Goal: Entertainment & Leisure: Consume media (video, audio)

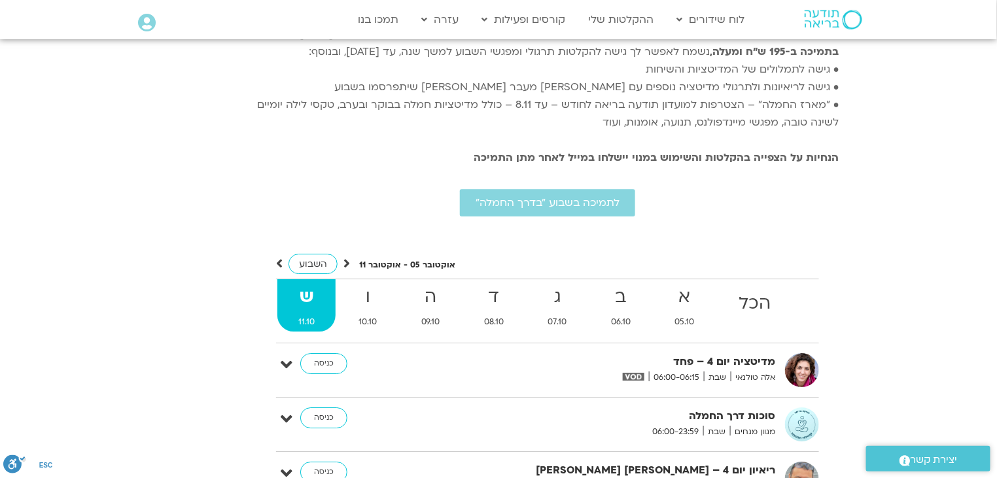
scroll to position [2943, 0]
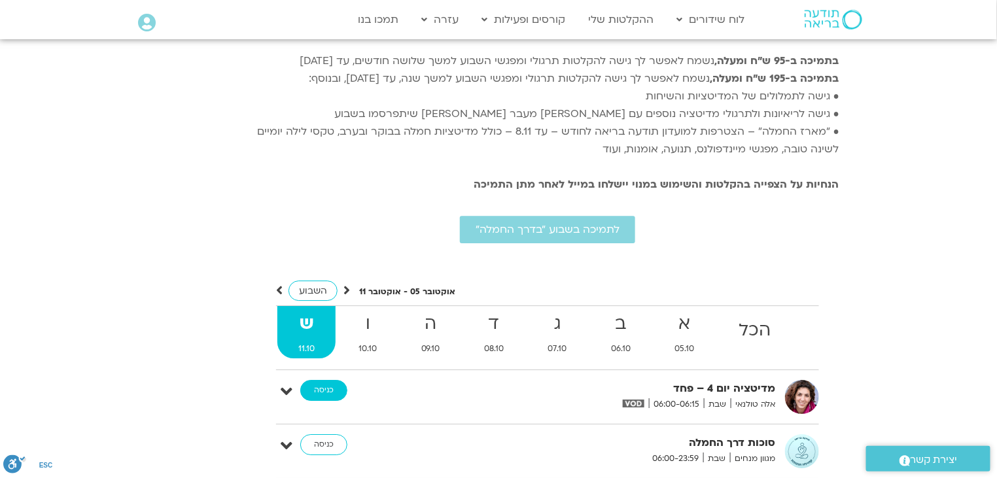
click at [313, 380] on link "כניסה" at bounding box center [323, 390] width 47 height 21
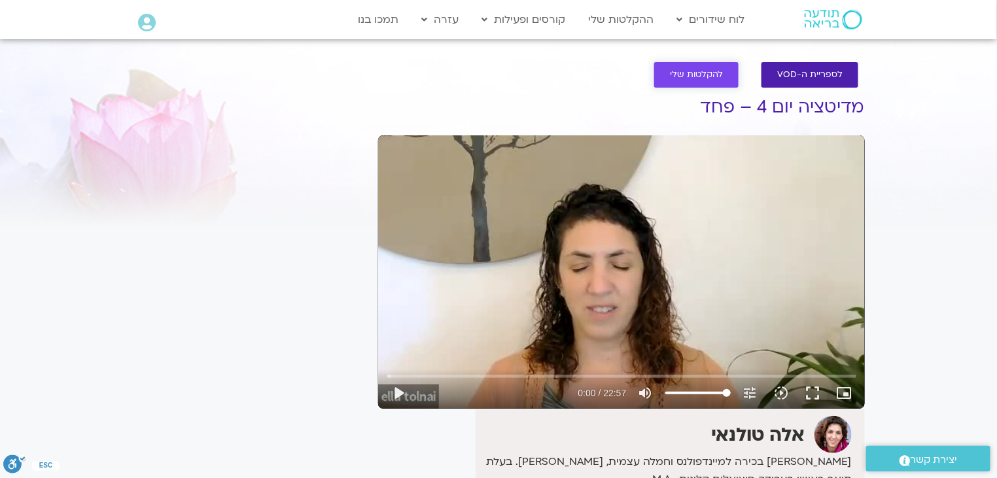
click at [713, 81] on link "להקלטות שלי" at bounding box center [697, 75] width 84 height 26
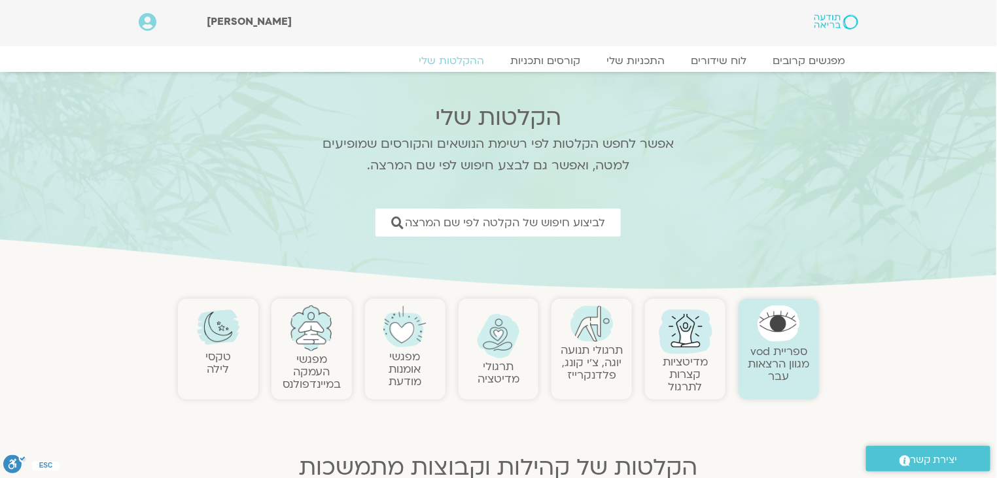
click at [590, 364] on link "תרגולי תנועה יוגה, צ׳י קונג, פלדנקרייז" at bounding box center [592, 363] width 63 height 40
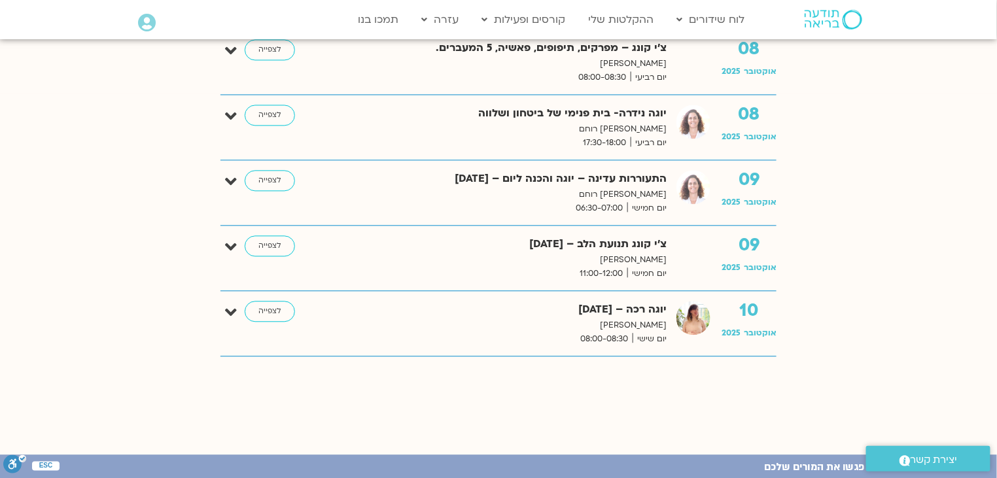
scroll to position [916, 0]
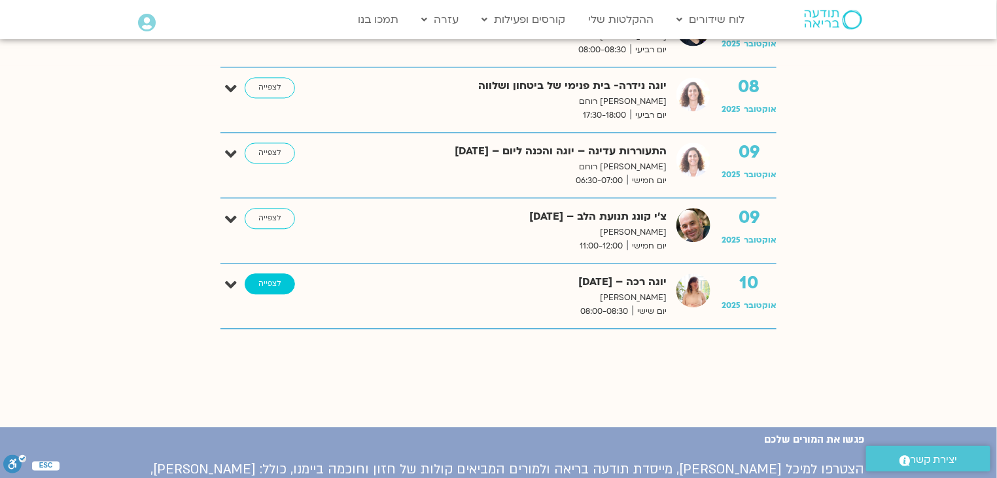
click at [268, 285] on link "לצפייה" at bounding box center [270, 284] width 50 height 21
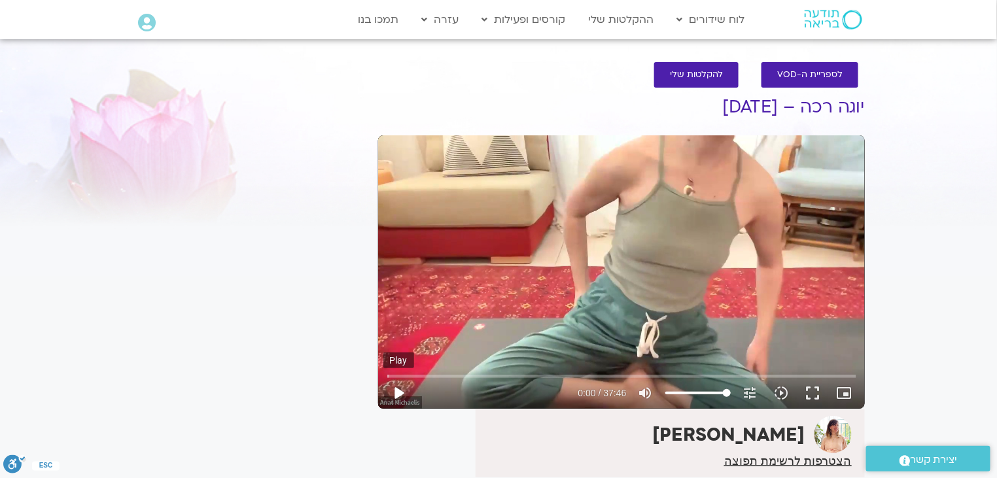
click at [397, 389] on button "play_arrow" at bounding box center [399, 393] width 31 height 31
drag, startPoint x: 393, startPoint y: 379, endPoint x: 425, endPoint y: 379, distance: 32.1
click at [425, 379] on input "Seek" at bounding box center [621, 376] width 469 height 8
drag, startPoint x: 425, startPoint y: 374, endPoint x: 457, endPoint y: 373, distance: 32.1
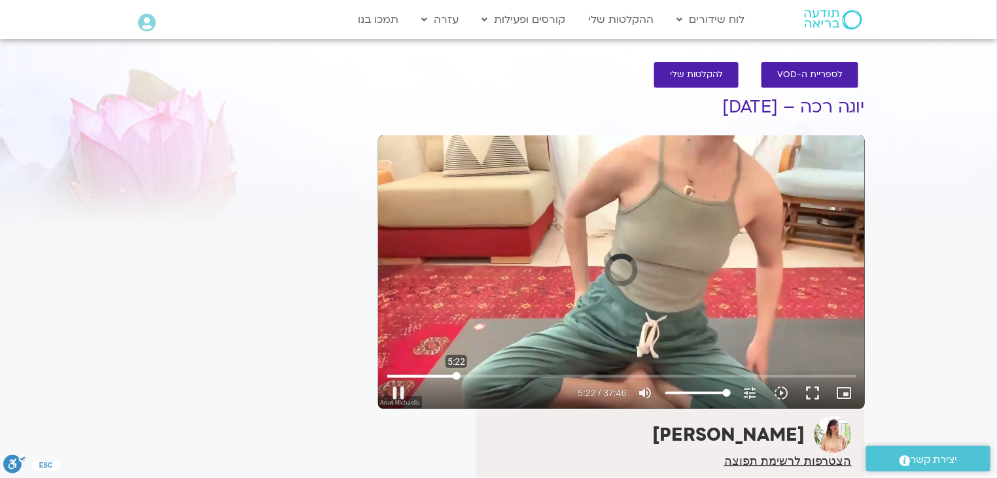
click at [457, 373] on input "Seek" at bounding box center [621, 376] width 469 height 8
click at [450, 376] on input "Seek" at bounding box center [621, 376] width 469 height 8
drag, startPoint x: 450, startPoint y: 376, endPoint x: 465, endPoint y: 379, distance: 15.9
click at [465, 379] on input "Seek" at bounding box center [621, 376] width 469 height 8
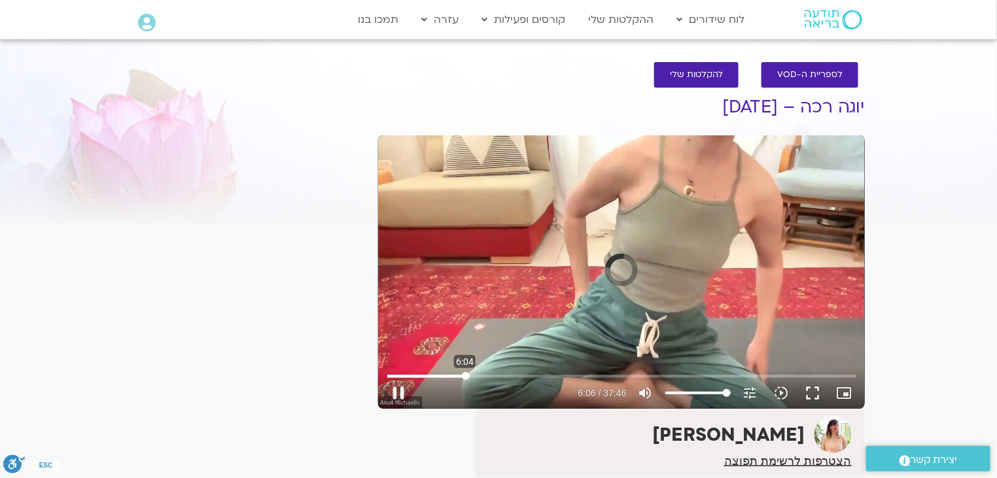
click at [465, 379] on input "Seek" at bounding box center [621, 376] width 469 height 8
click at [482, 372] on input "Seek" at bounding box center [621, 376] width 469 height 8
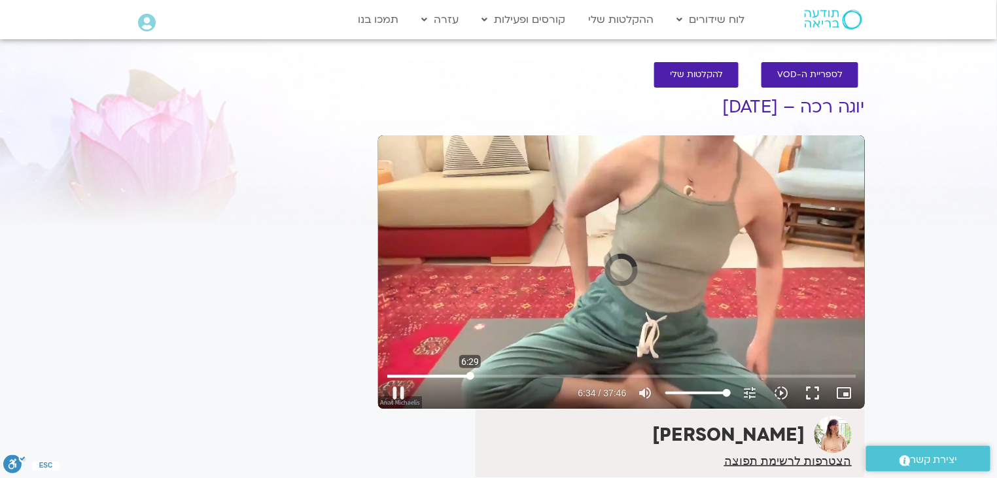
drag, startPoint x: 484, startPoint y: 375, endPoint x: 471, endPoint y: 379, distance: 14.3
click at [471, 379] on input "Seek" at bounding box center [621, 376] width 469 height 8
click at [465, 376] on input "Seek" at bounding box center [621, 376] width 469 height 8
drag, startPoint x: 476, startPoint y: 374, endPoint x: 467, endPoint y: 378, distance: 9.7
click at [467, 378] on input "Seek" at bounding box center [621, 376] width 469 height 8
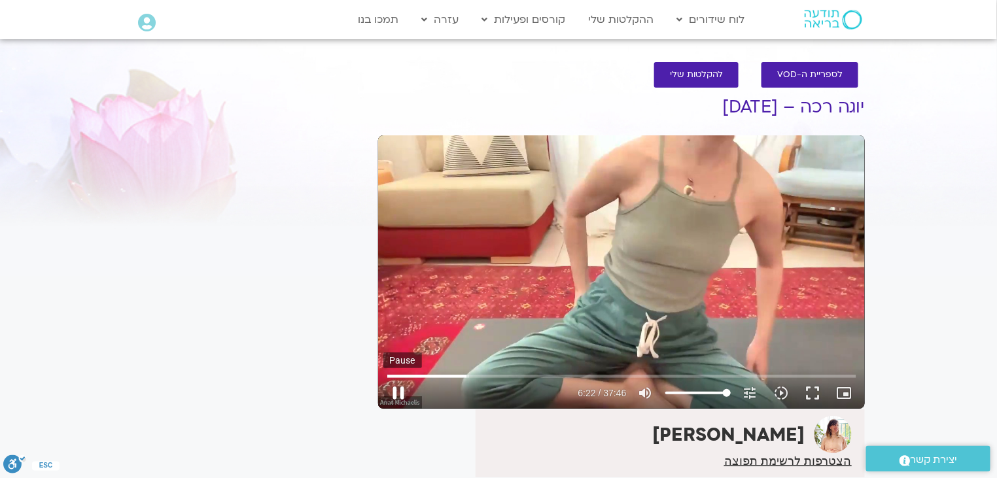
click at [404, 392] on button "pause" at bounding box center [399, 393] width 31 height 31
click at [404, 392] on button "play_arrow" at bounding box center [399, 393] width 31 height 31
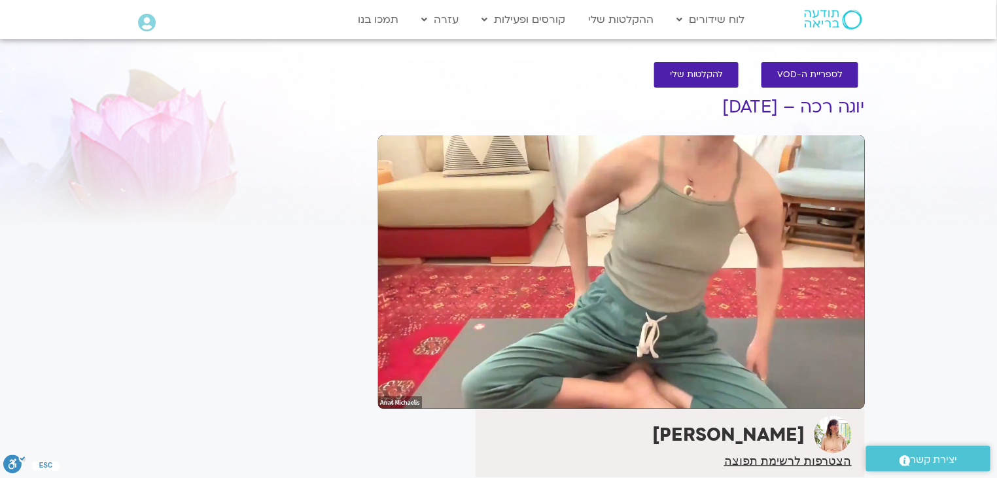
click at [404, 392] on button "pause" at bounding box center [399, 393] width 31 height 31
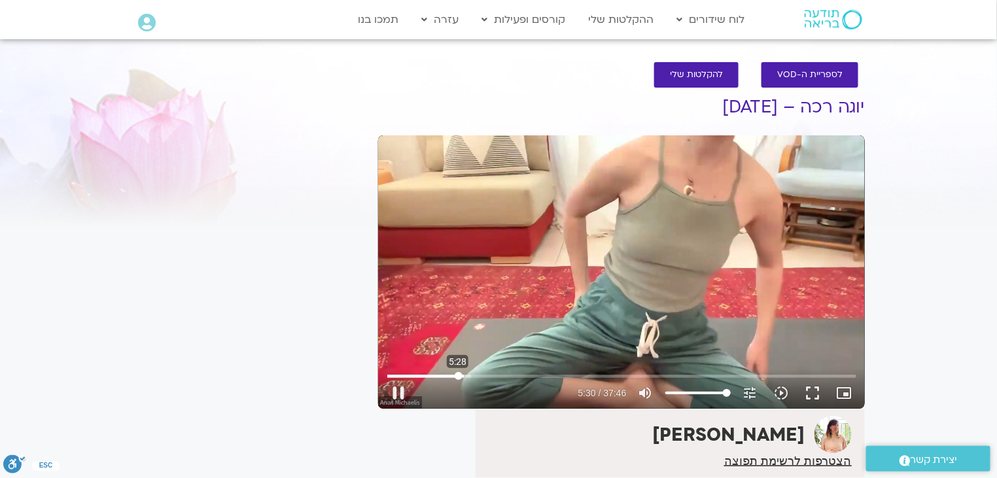
drag, startPoint x: 471, startPoint y: 376, endPoint x: 458, endPoint y: 380, distance: 13.0
click at [458, 380] on input "Seek" at bounding box center [621, 376] width 469 height 8
click at [397, 392] on button "pause" at bounding box center [399, 393] width 31 height 31
type input "333.451596"
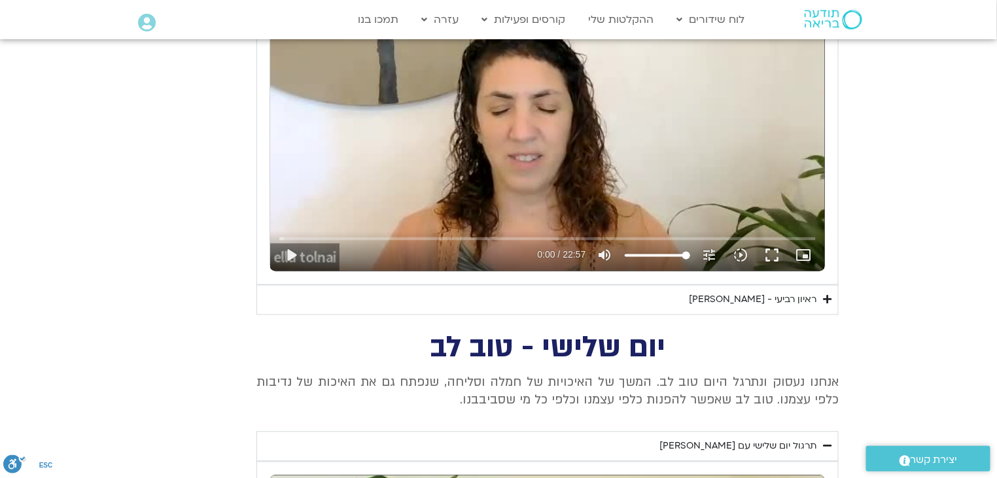
scroll to position [653, 0]
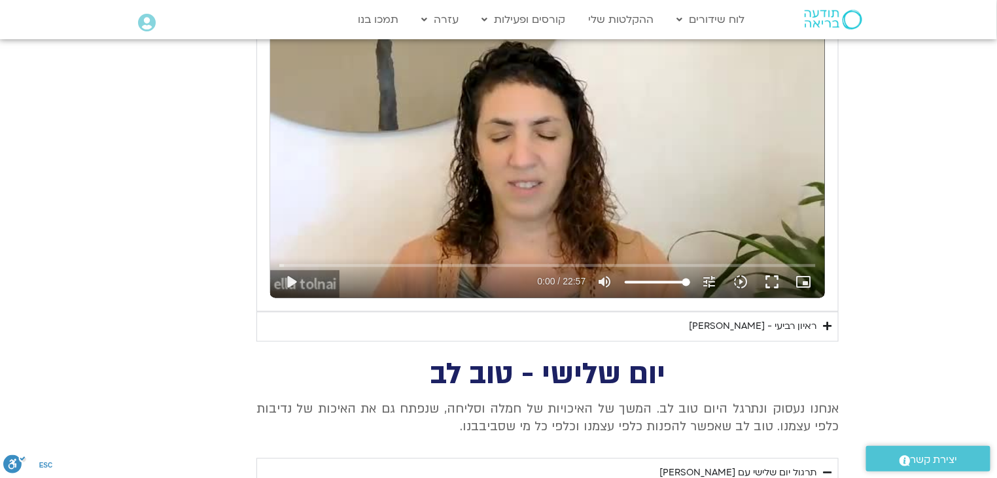
click at [689, 329] on div "ראיון רביעי - אסף סטי אל-בר ודניאלה ספקטור" at bounding box center [753, 327] width 128 height 16
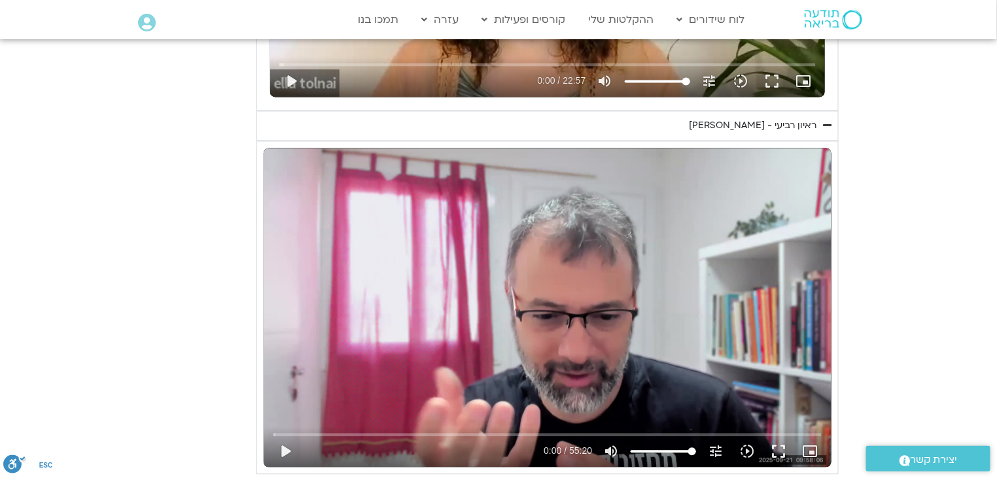
scroll to position [882, 0]
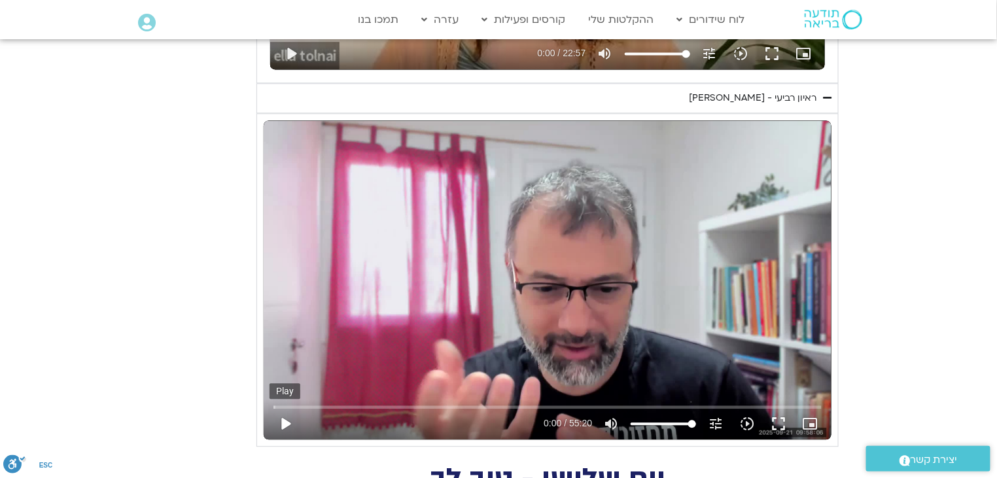
click at [287, 422] on button "play_arrow" at bounding box center [285, 423] width 31 height 31
type input "1.006433"
drag, startPoint x: 413, startPoint y: 399, endPoint x: 400, endPoint y: 400, distance: 13.2
click at [401, 400] on div "Skip Ad 18:20 pause 2:08 / 55:20 volume_up Mute tune Resolution Auto 720p slow_…" at bounding box center [548, 418] width 557 height 43
click at [304, 407] on input "Seek" at bounding box center [548, 407] width 549 height 8
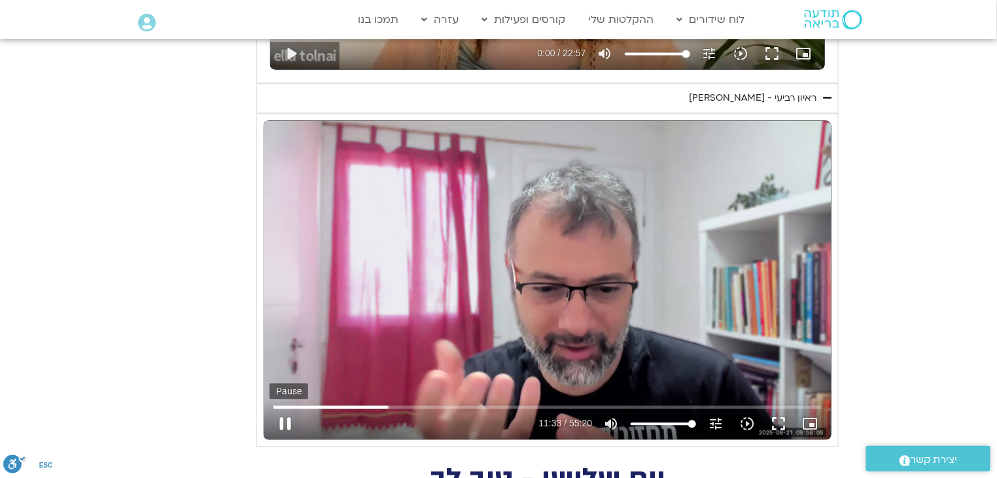
click at [278, 434] on button "pause" at bounding box center [285, 423] width 31 height 31
type input "693.583155"
